Goal: Communication & Community: Ask a question

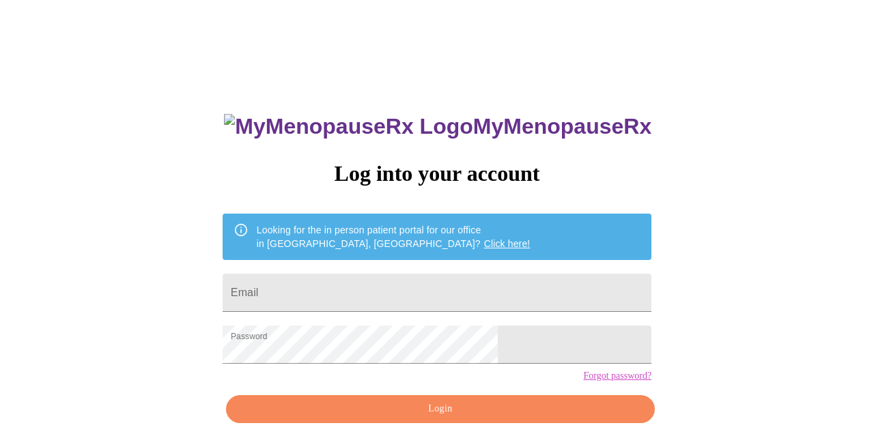
scroll to position [58, 0]
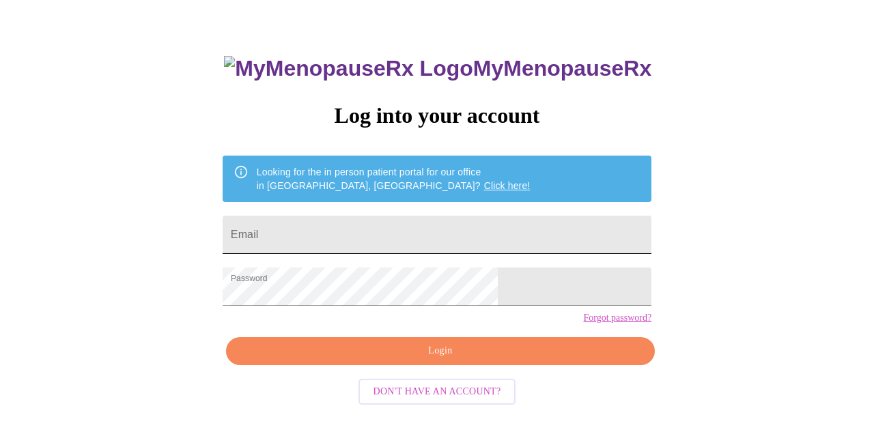
click at [382, 231] on input "Email" at bounding box center [437, 235] width 429 height 38
type input "[EMAIL_ADDRESS][DOMAIN_NAME]"
click at [388, 360] on span "Login" at bounding box center [440, 351] width 397 height 17
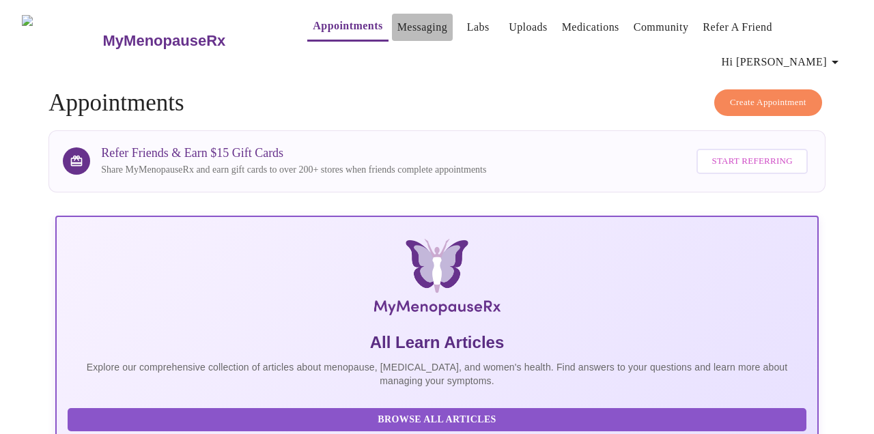
click at [397, 20] on link "Messaging" at bounding box center [422, 27] width 50 height 19
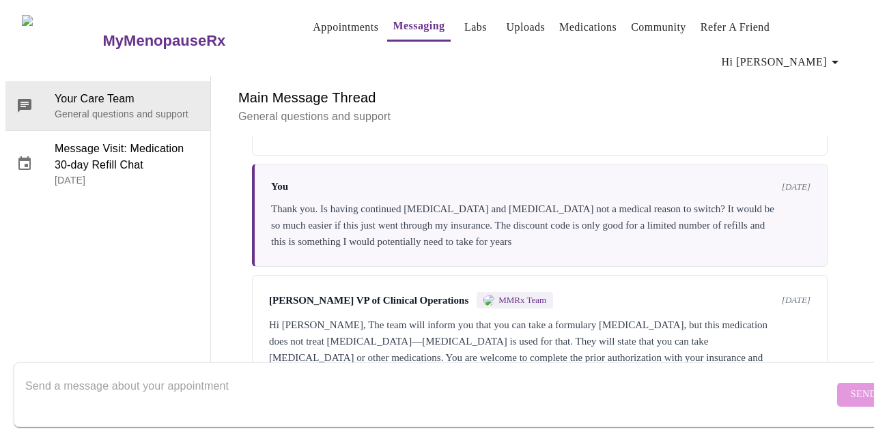
scroll to position [3374, 0]
click at [391, 373] on textarea "Send a message about your appointment" at bounding box center [429, 395] width 809 height 44
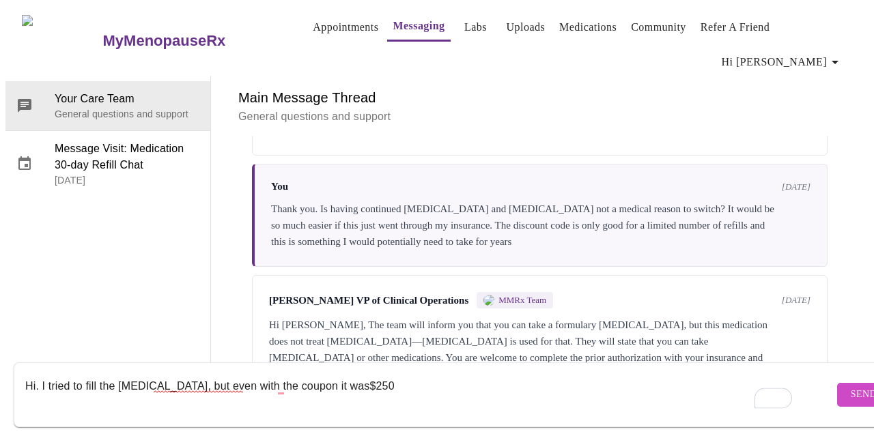
click at [305, 373] on textarea "Hi. I tried to fill the [MEDICAL_DATA], but even with the coupon it was$250" at bounding box center [429, 395] width 809 height 44
click at [367, 373] on textarea "Hi. I tried to fill the [MEDICAL_DATA], but even with the coupon it was $250" at bounding box center [429, 395] width 809 height 44
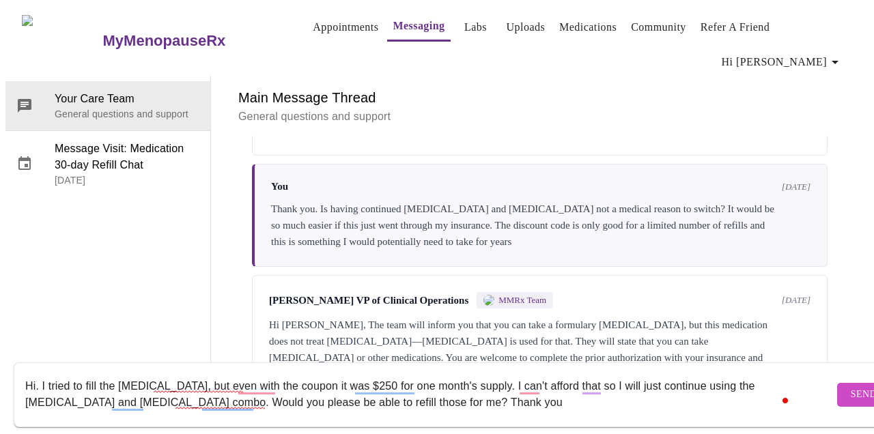
type textarea "Hi. I tried to fill the [MEDICAL_DATA], but even with the coupon it was $250 fo…"
click at [851, 387] on span "Send" at bounding box center [864, 395] width 26 height 17
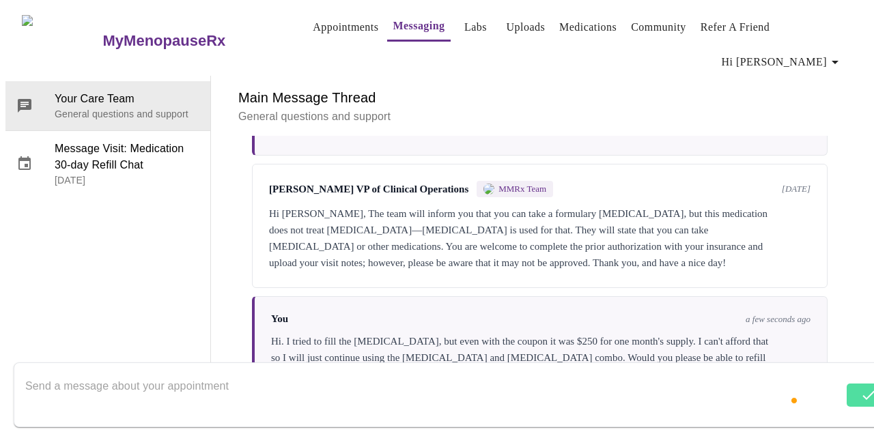
scroll to position [3488, 0]
